Goal: Task Accomplishment & Management: Use online tool/utility

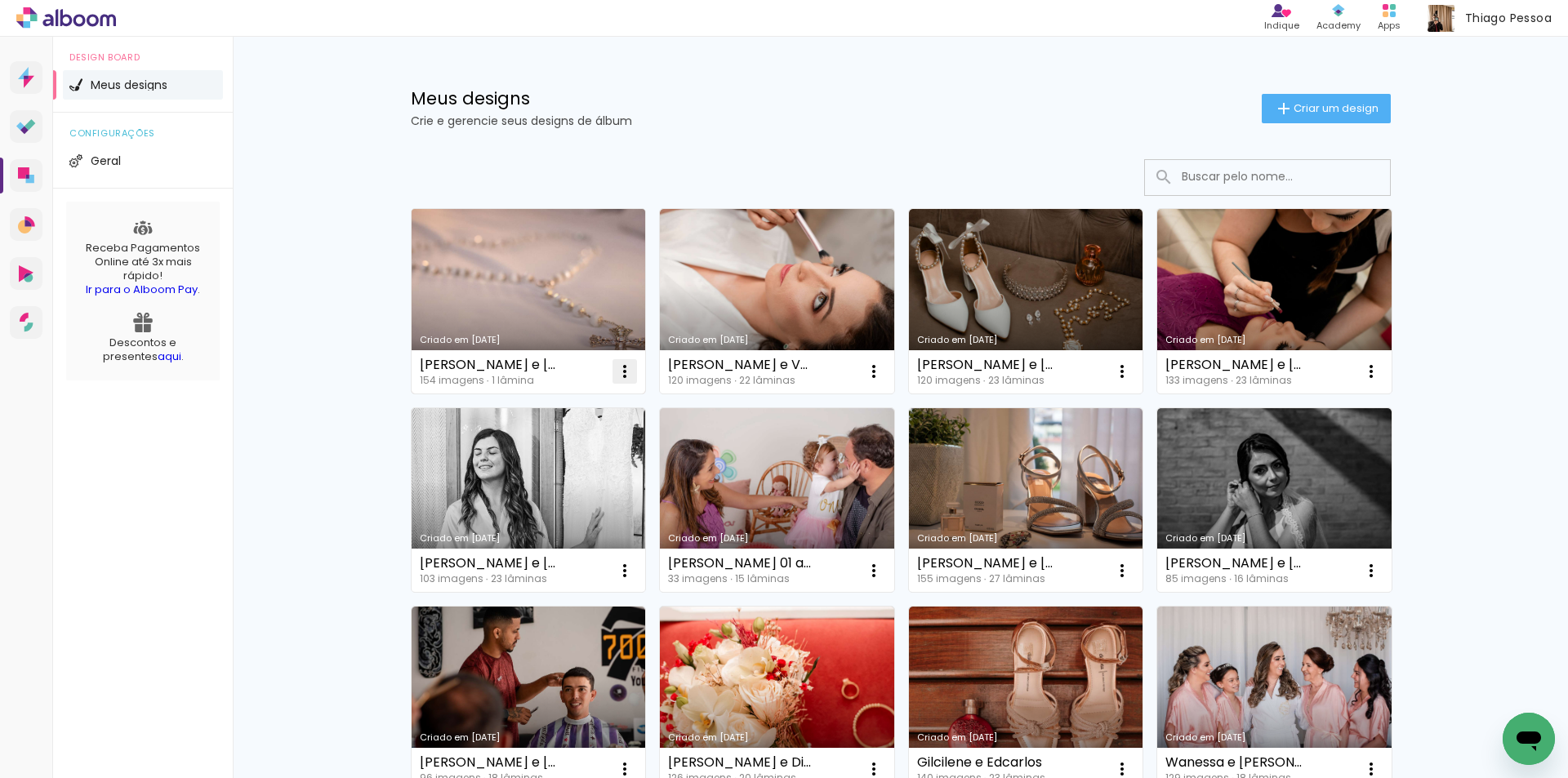
click at [620, 374] on iron-icon at bounding box center [625, 371] width 20 height 20
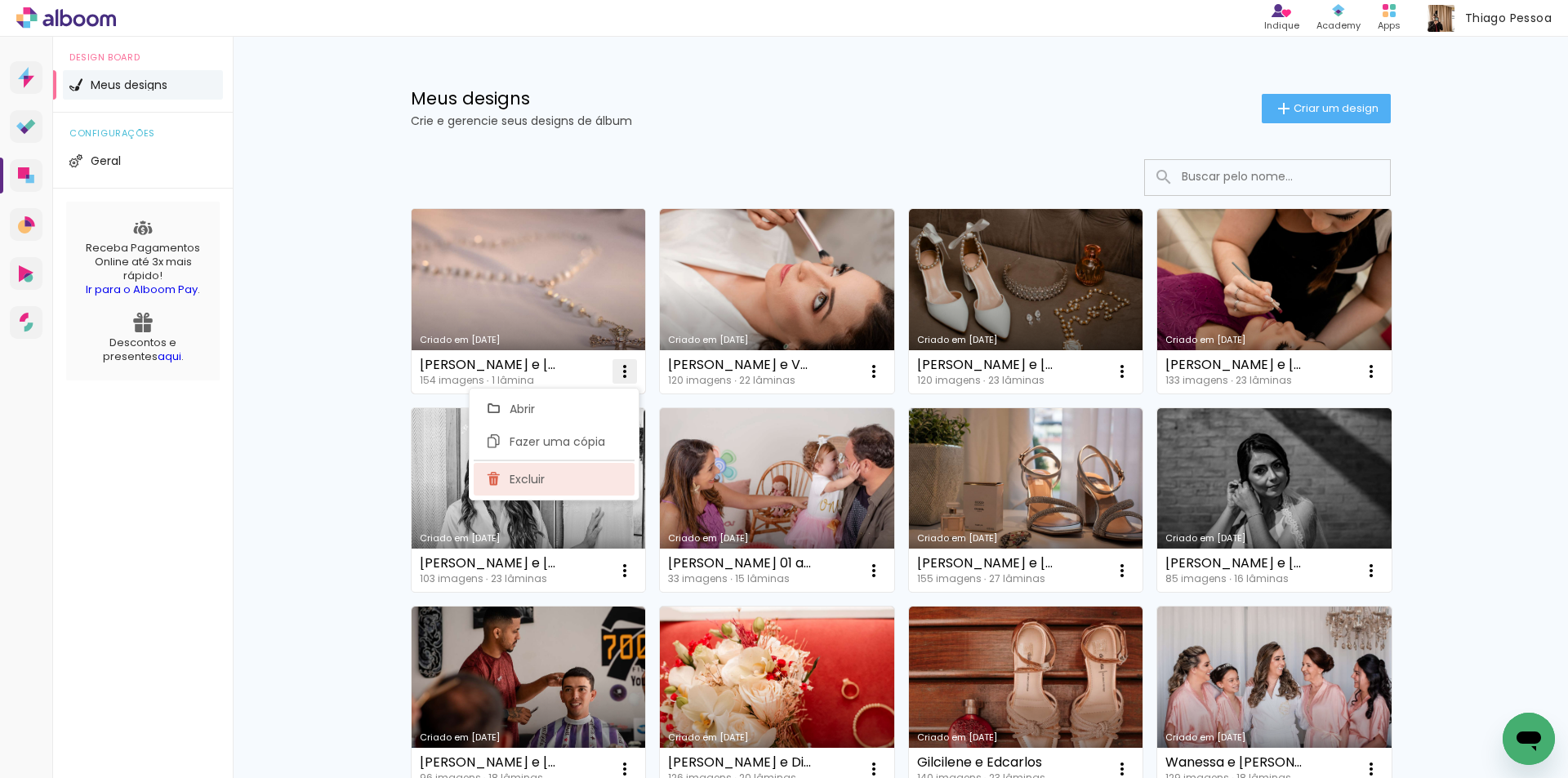
click at [577, 480] on paper-item "Excluir" at bounding box center [554, 480] width 161 height 33
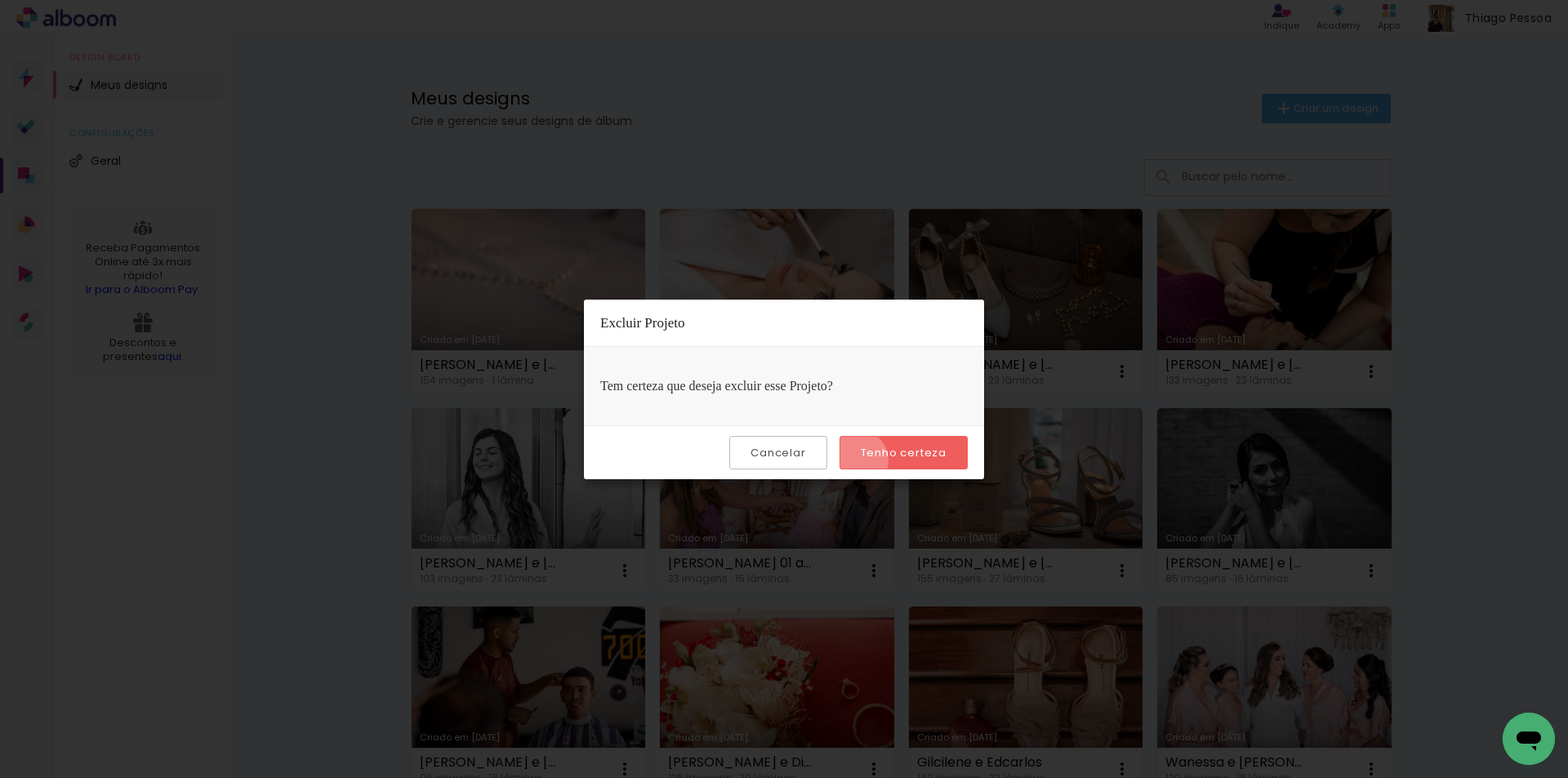
click at [860, 461] on paper-button "Tenho certeza" at bounding box center [903, 452] width 128 height 34
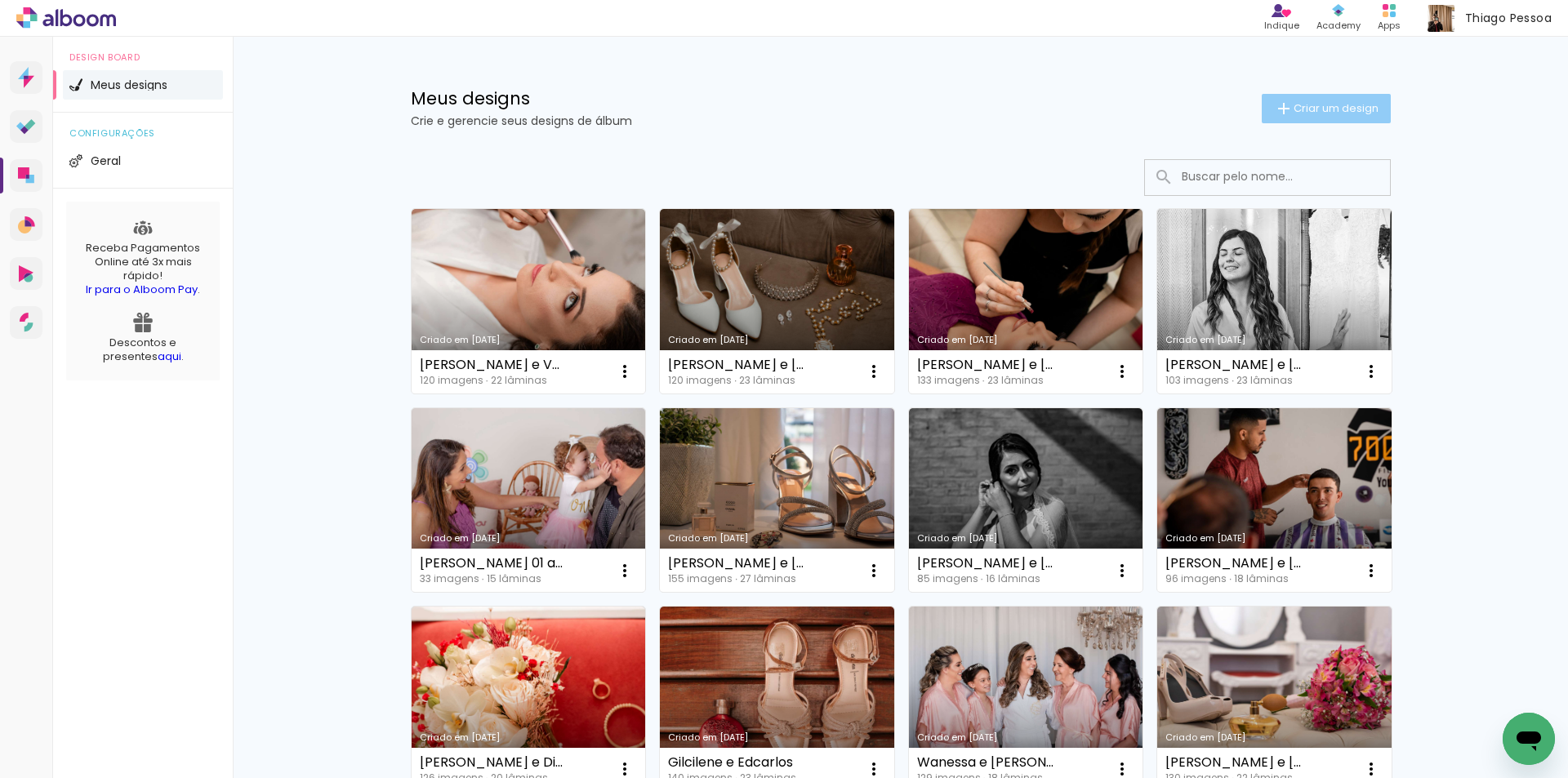
click at [1325, 109] on span "Criar um design" at bounding box center [1336, 108] width 85 height 10
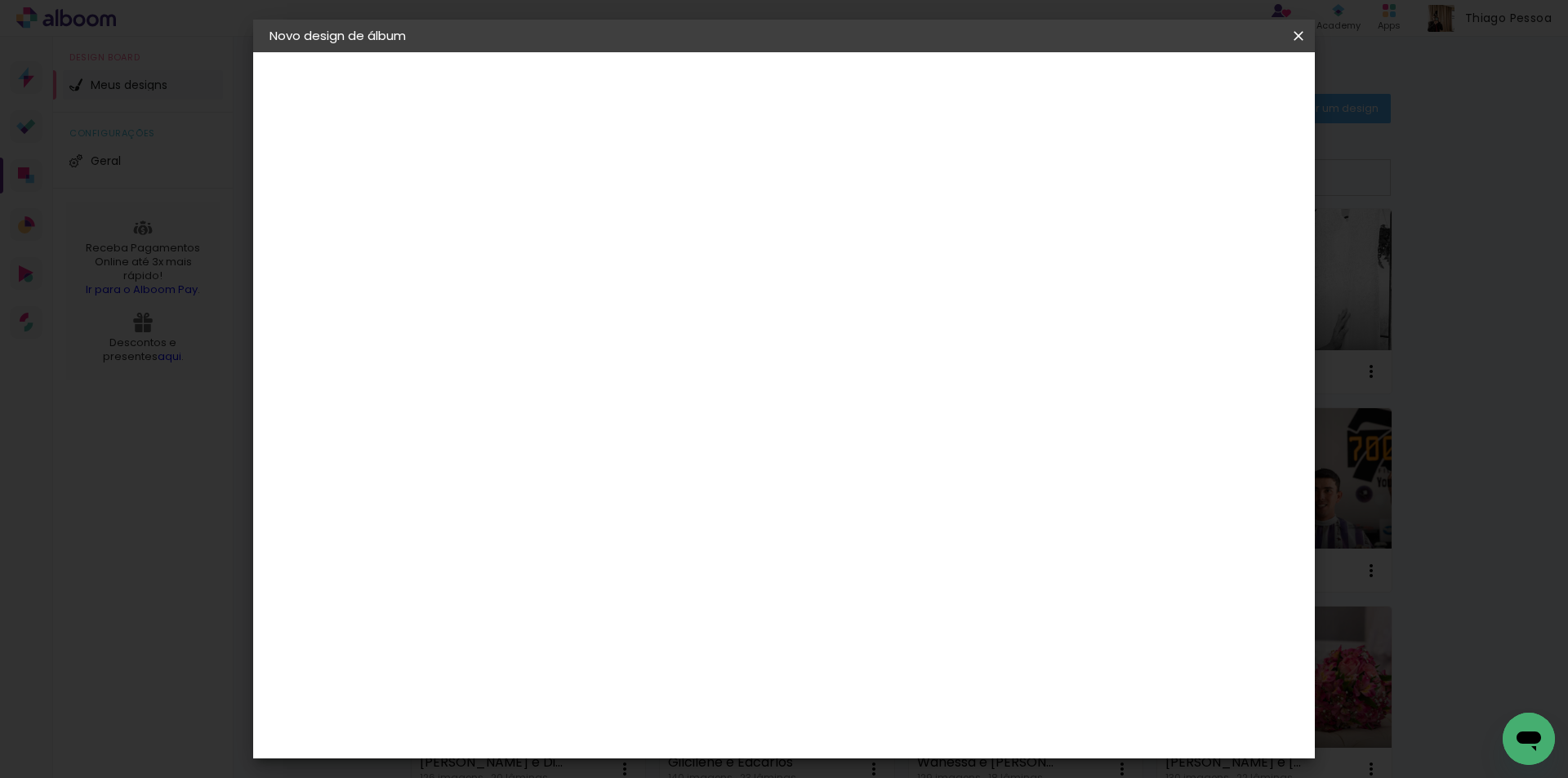
click at [536, 226] on input at bounding box center [536, 219] width 0 height 25
type input "[PERSON_NAME] e [PERSON_NAME]"
type paper-input "[PERSON_NAME] e [PERSON_NAME]"
click at [0, 0] on slot "Avançar" at bounding box center [0, 0] width 0 height 0
click at [647, 321] on div at bounding box center [578, 322] width 165 height 2
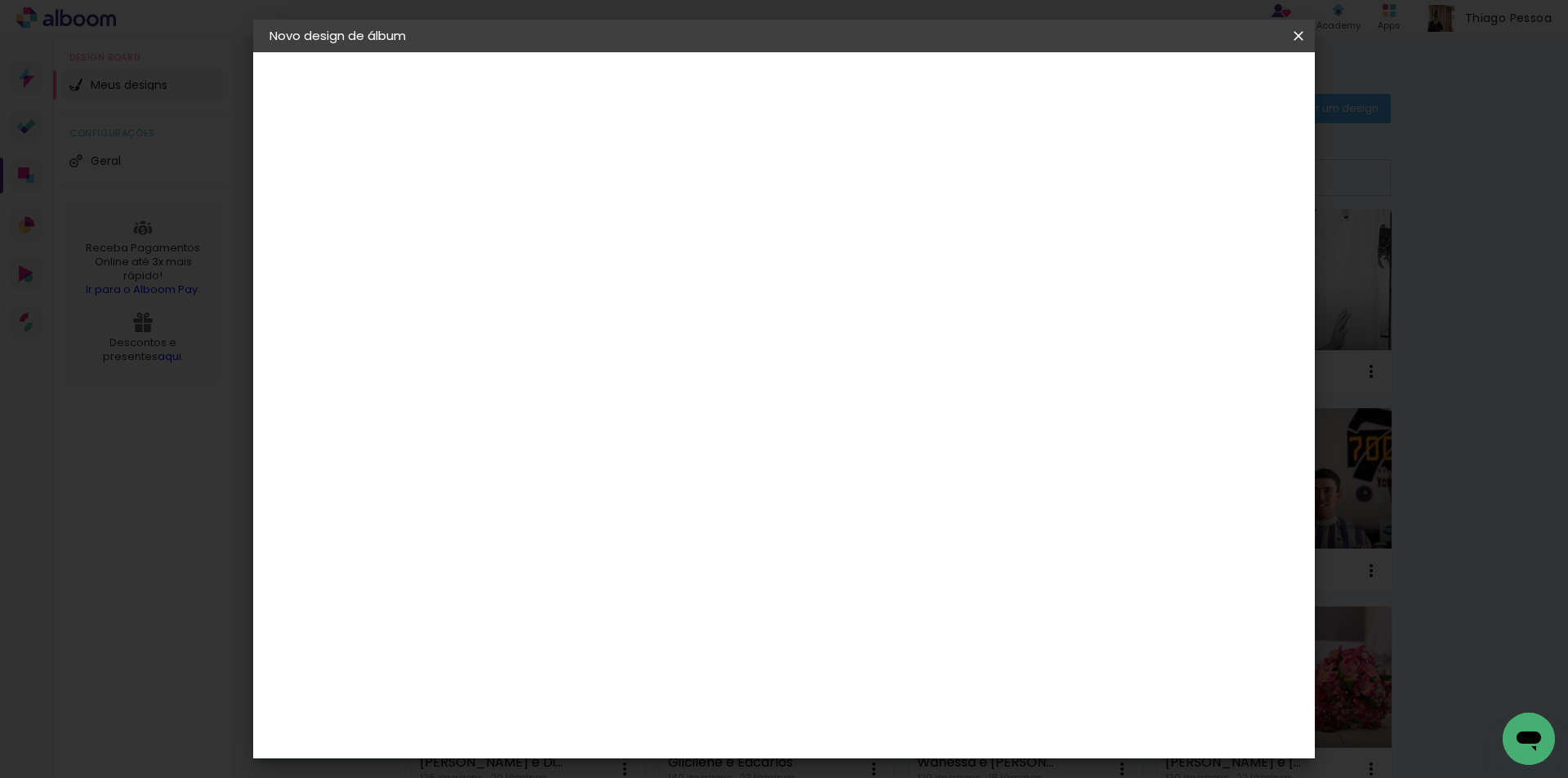
type input "[PERSON_NAME]"
type paper-input "[PERSON_NAME]"
click at [634, 367] on div "[PERSON_NAME]" at bounding box center [580, 369] width 108 height 13
click at [0, 0] on slot "Avançar" at bounding box center [0, 0] width 0 height 0
click at [620, 274] on iron-icon at bounding box center [610, 284] width 20 height 20
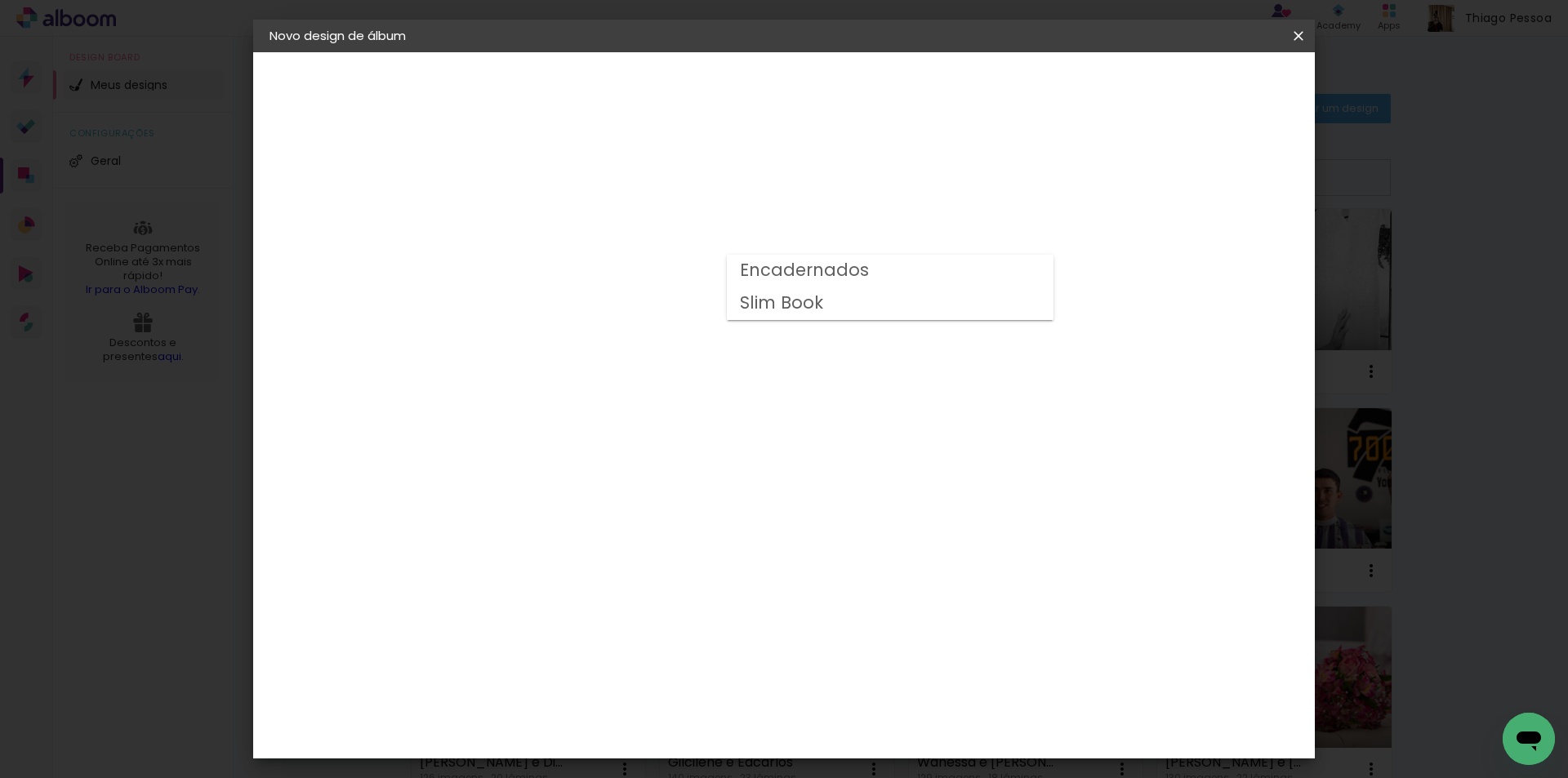
click at [1003, 311] on paper-item "Slim Book" at bounding box center [889, 304] width 326 height 33
type input "Slim Book"
click at [646, 510] on span "30 x 60" at bounding box center [609, 526] width 76 height 34
click at [0, 0] on slot "Avançar" at bounding box center [0, 0] width 0 height 0
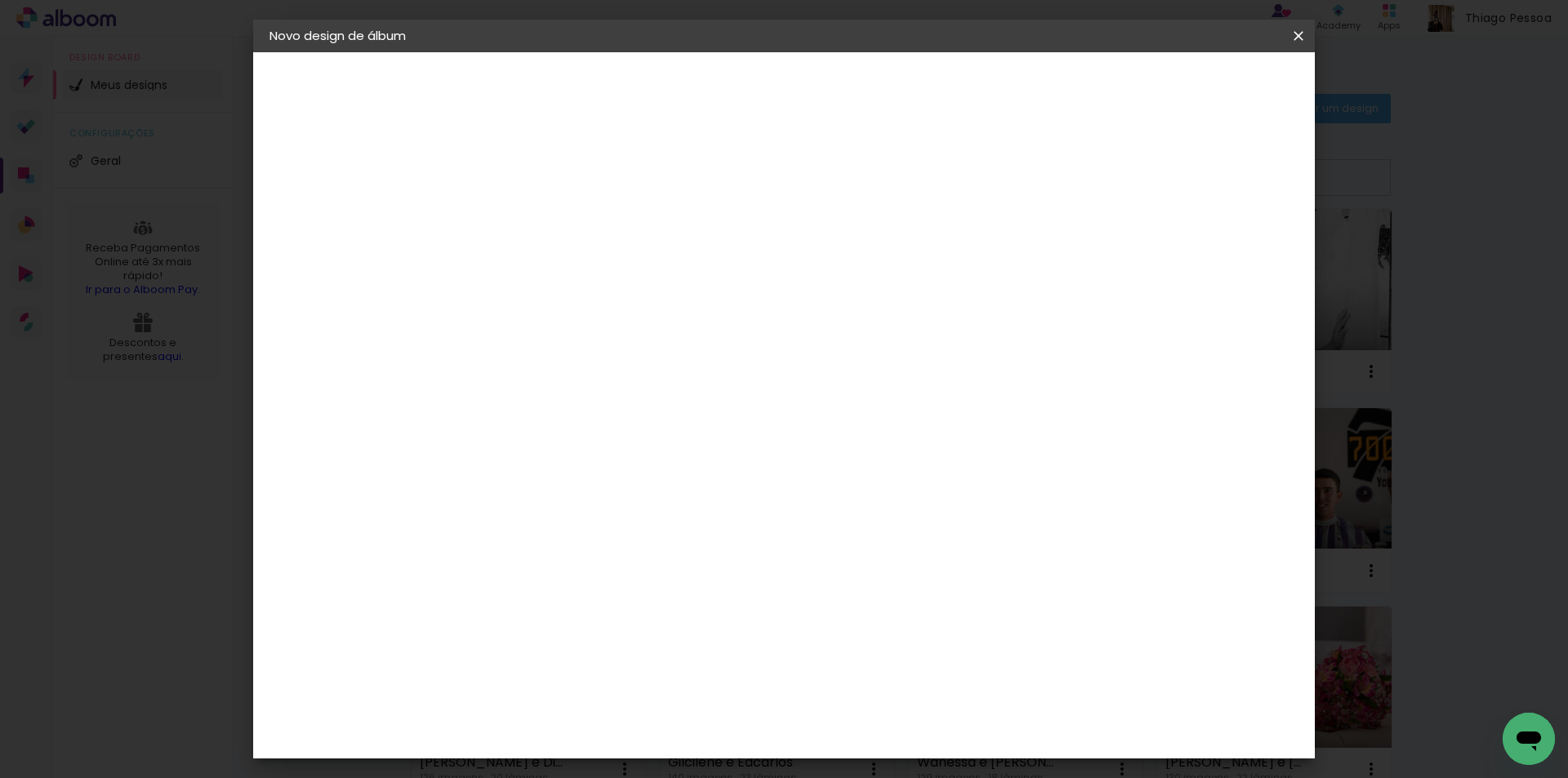
scroll to position [36, 0]
click at [1197, 85] on span "Iniciar design" at bounding box center [1159, 86] width 75 height 11
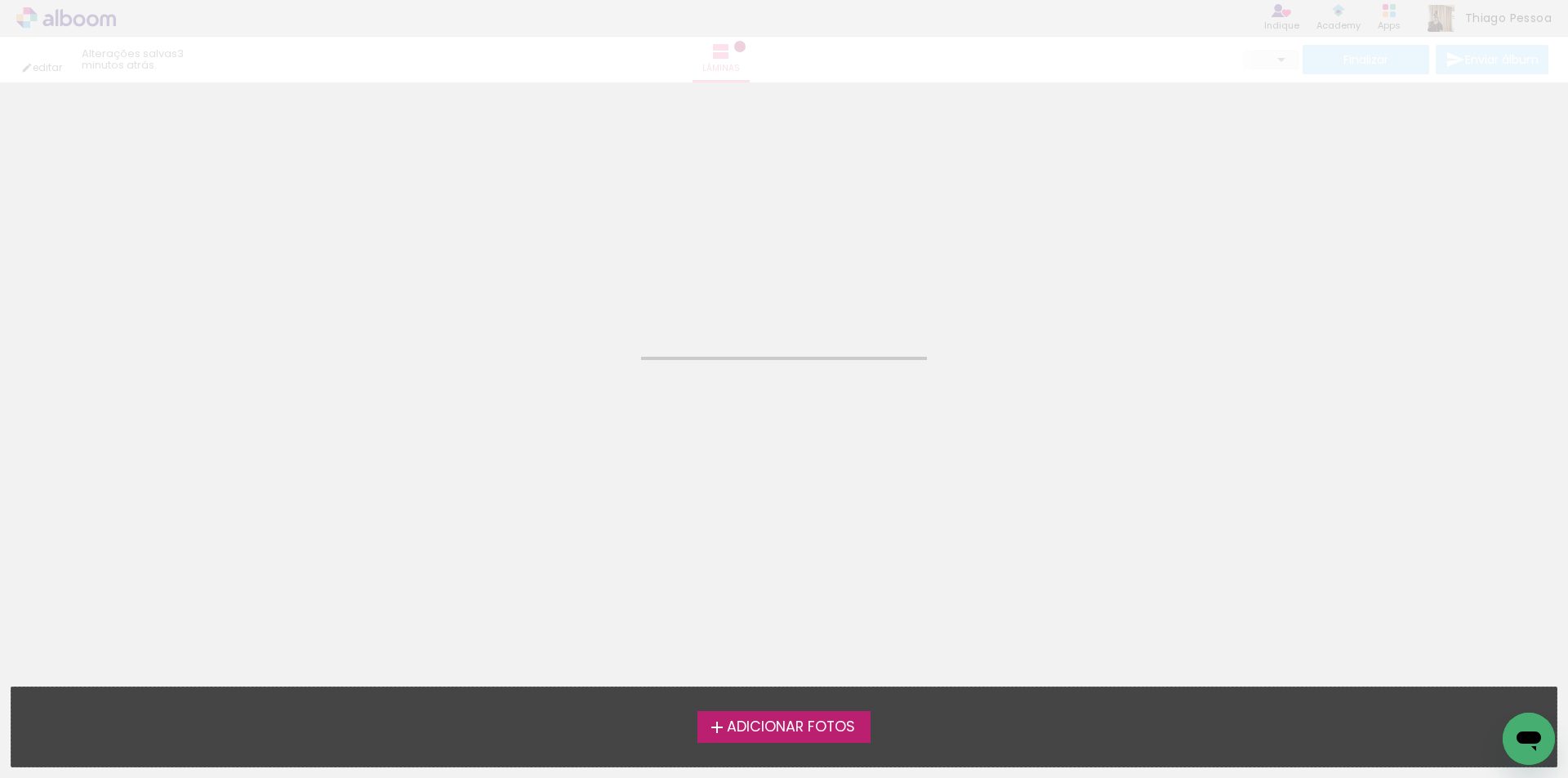
click at [772, 730] on span "Adicionar Fotos" at bounding box center [791, 727] width 128 height 15
click at [0, 0] on input "file" at bounding box center [0, 0] width 0 height 0
